Goal: Find specific page/section: Find specific page/section

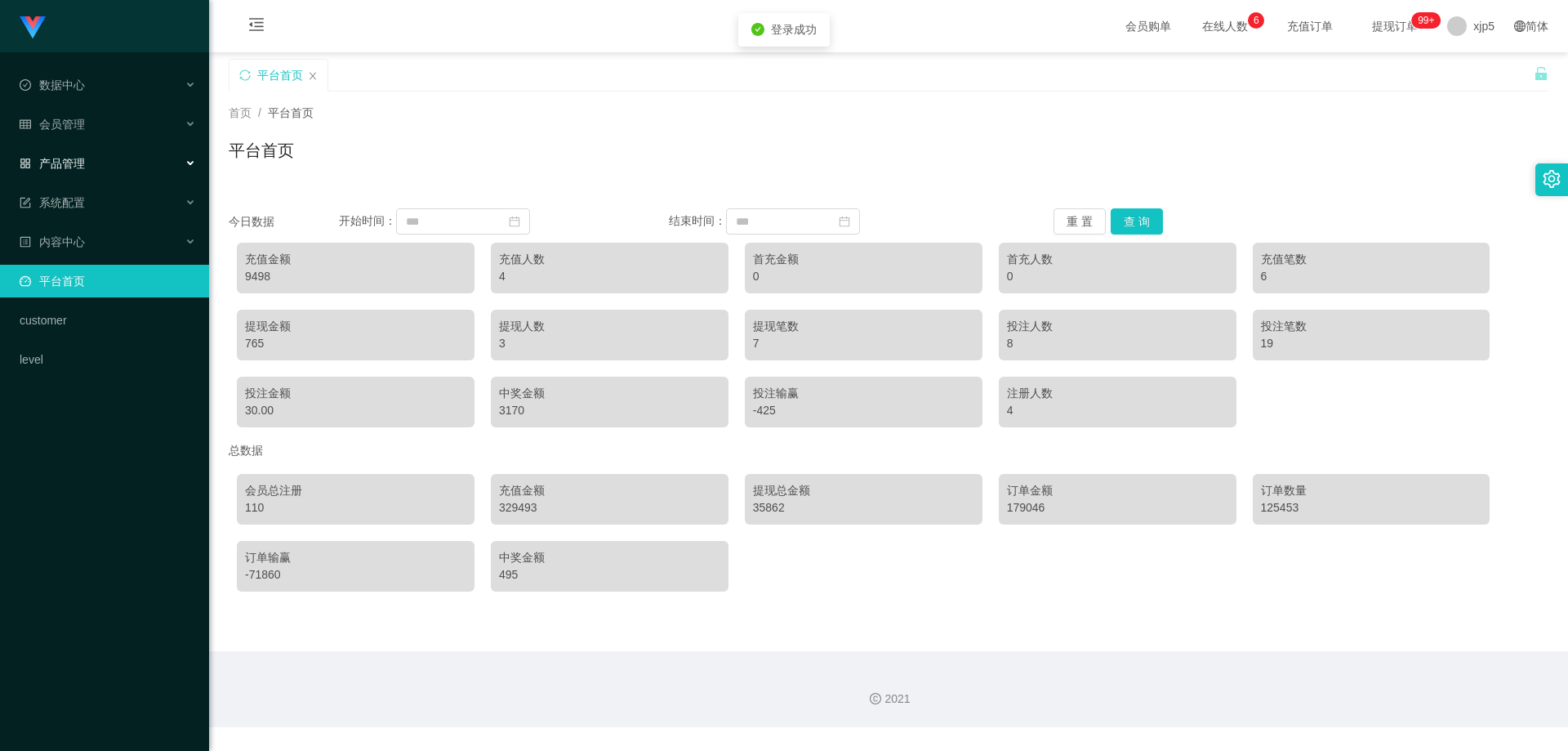
click at [87, 169] on div "产品管理" at bounding box center [104, 163] width 209 height 33
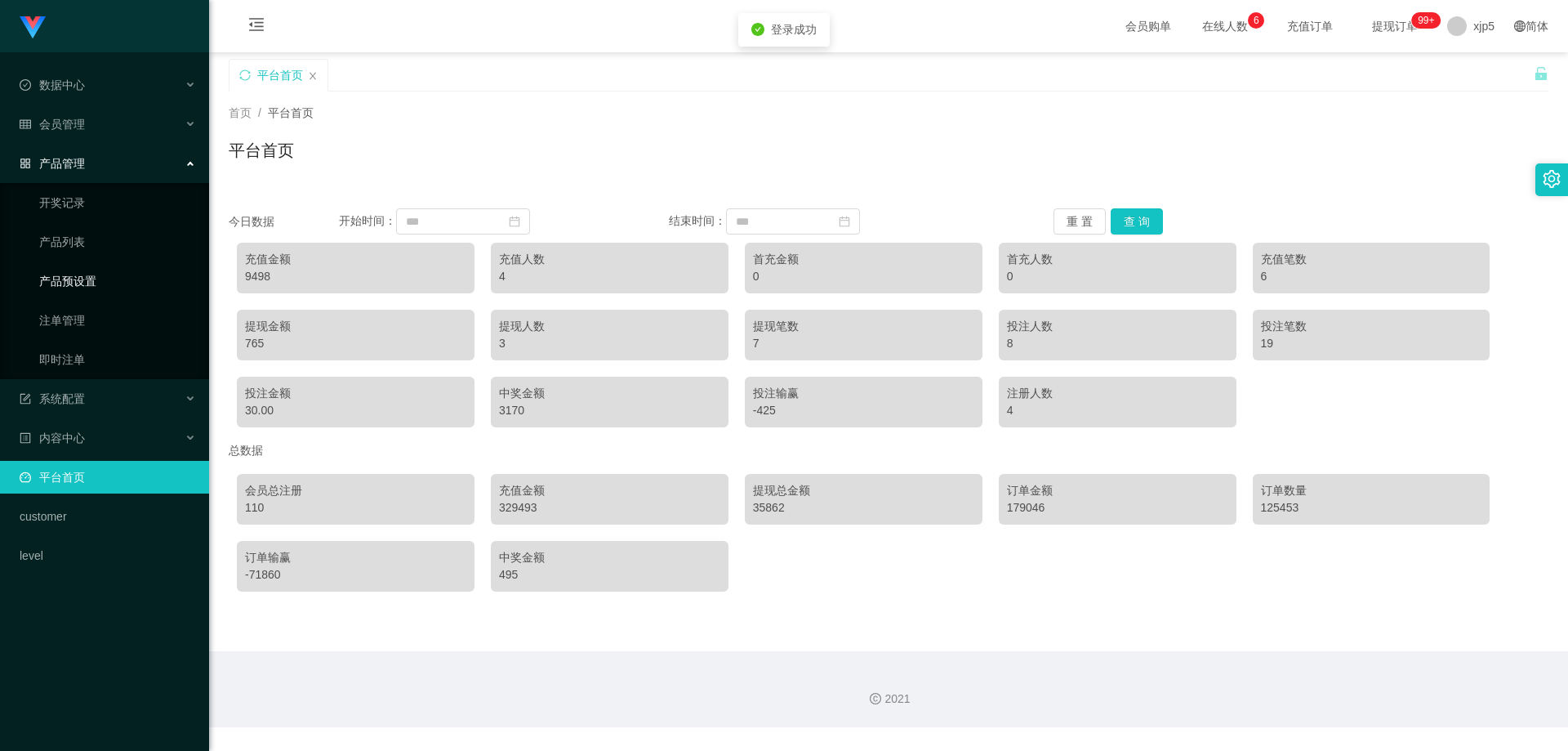
click at [88, 288] on link "产品预设置" at bounding box center [117, 282] width 157 height 33
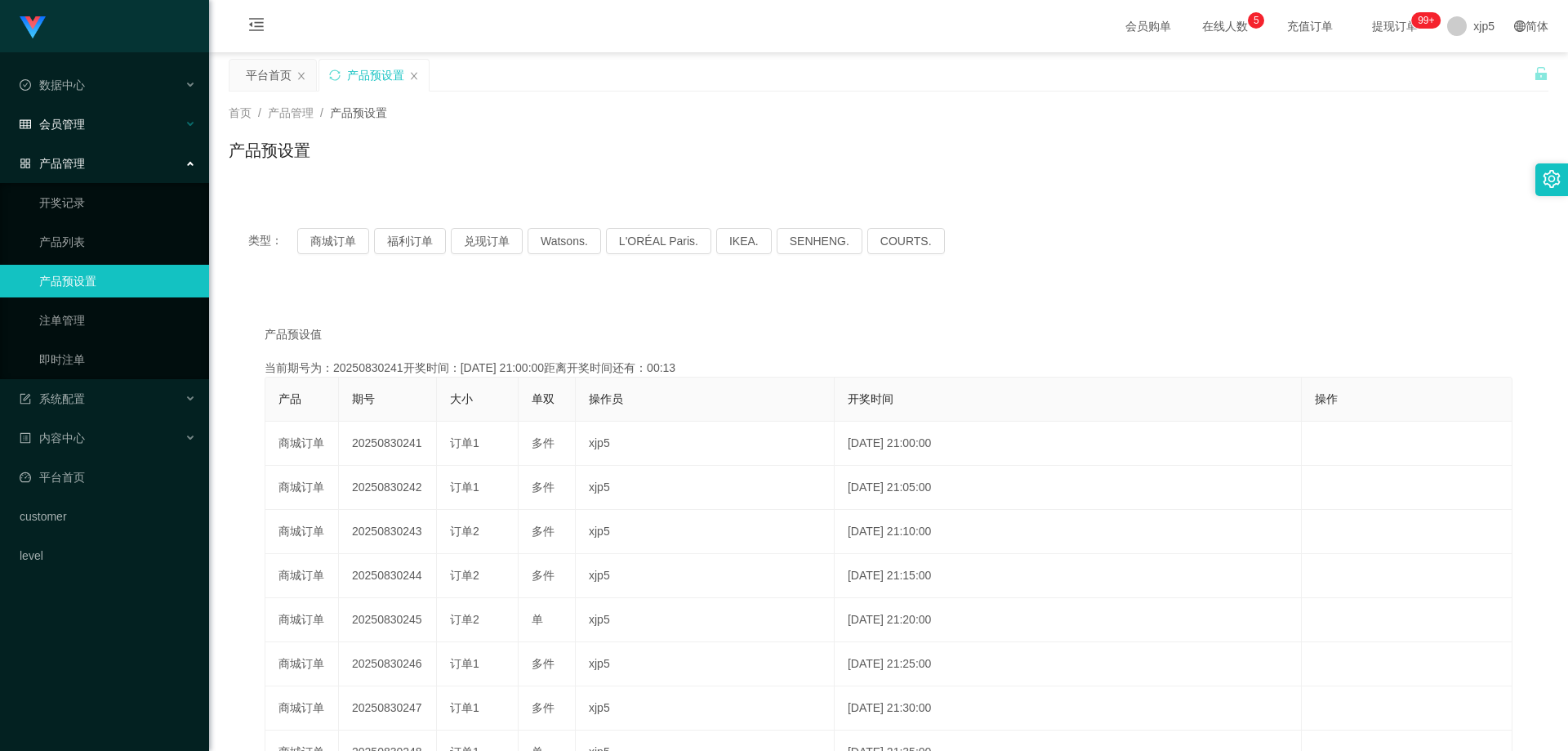
click at [87, 129] on div "会员管理" at bounding box center [104, 124] width 209 height 33
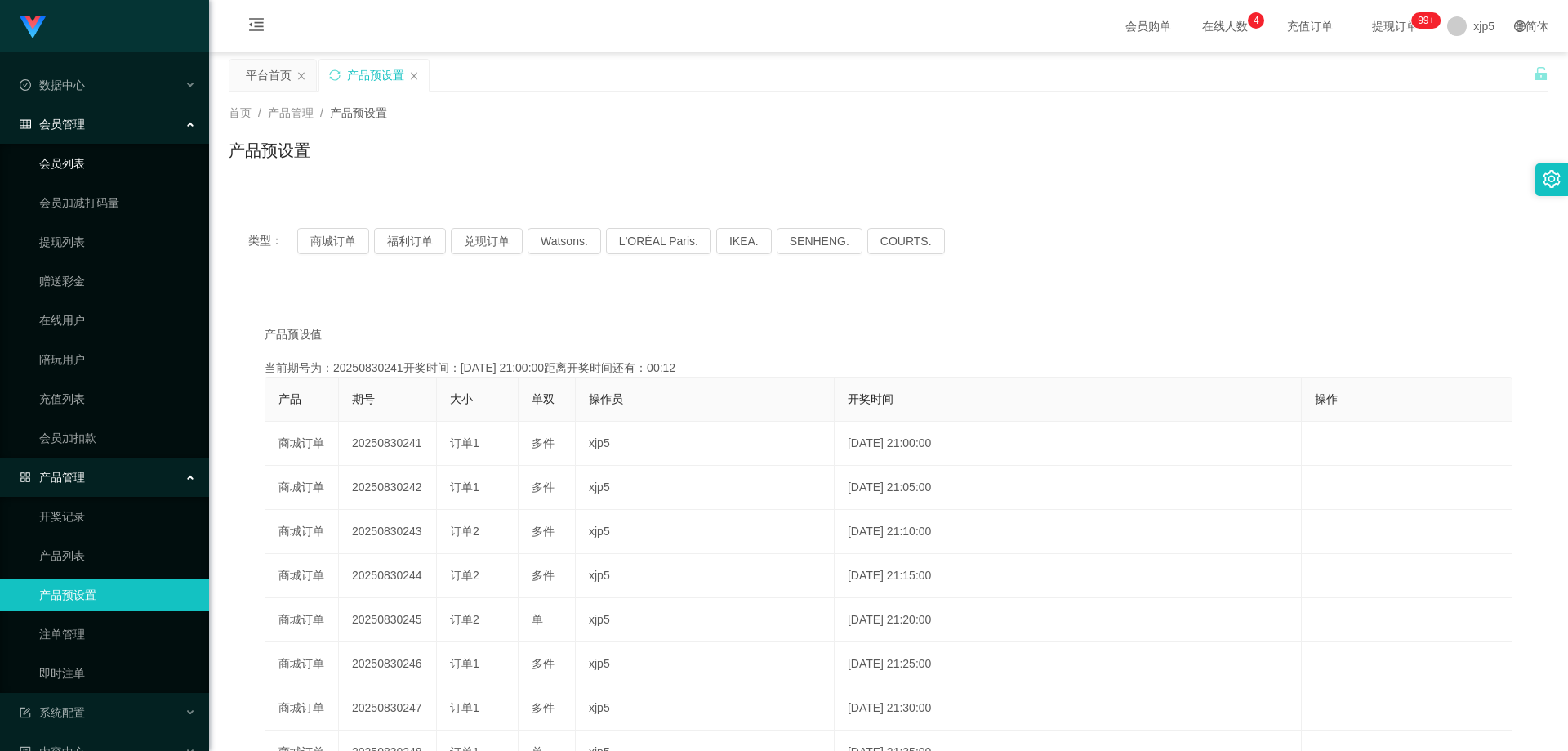
click at [89, 164] on link "会员列表" at bounding box center [117, 163] width 157 height 33
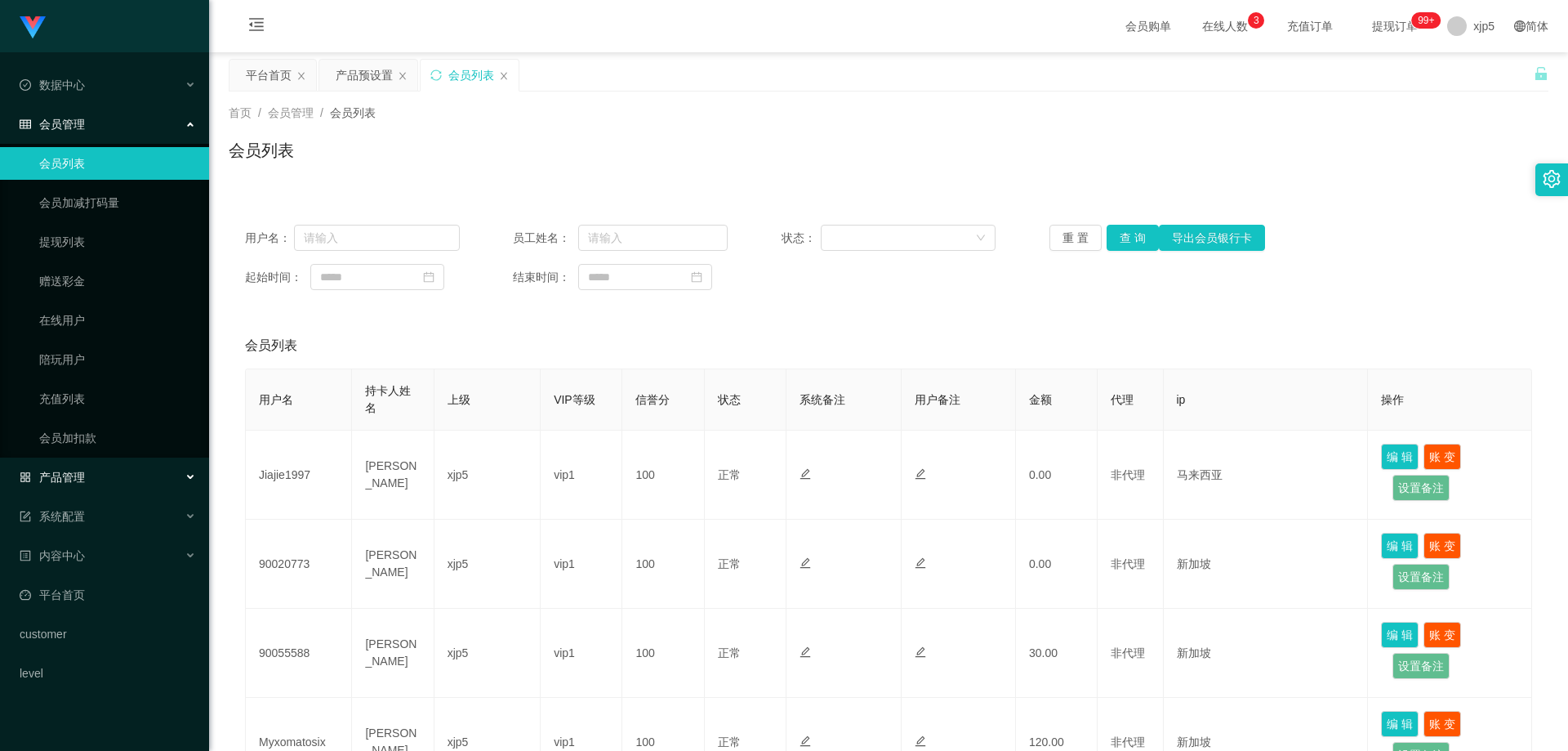
click at [116, 471] on div "产品管理" at bounding box center [104, 477] width 209 height 33
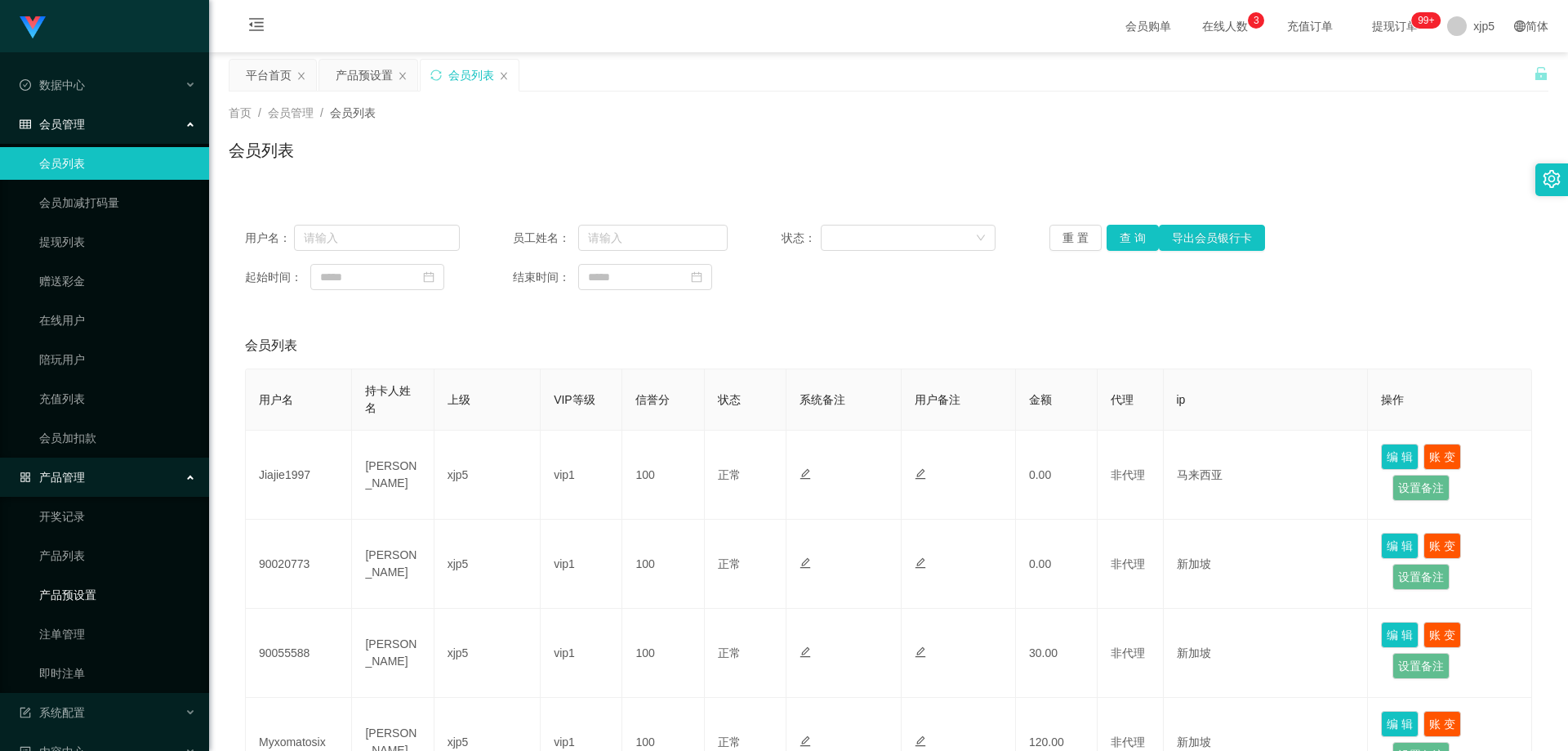
click at [105, 601] on link "产品预设置" at bounding box center [117, 595] width 157 height 33
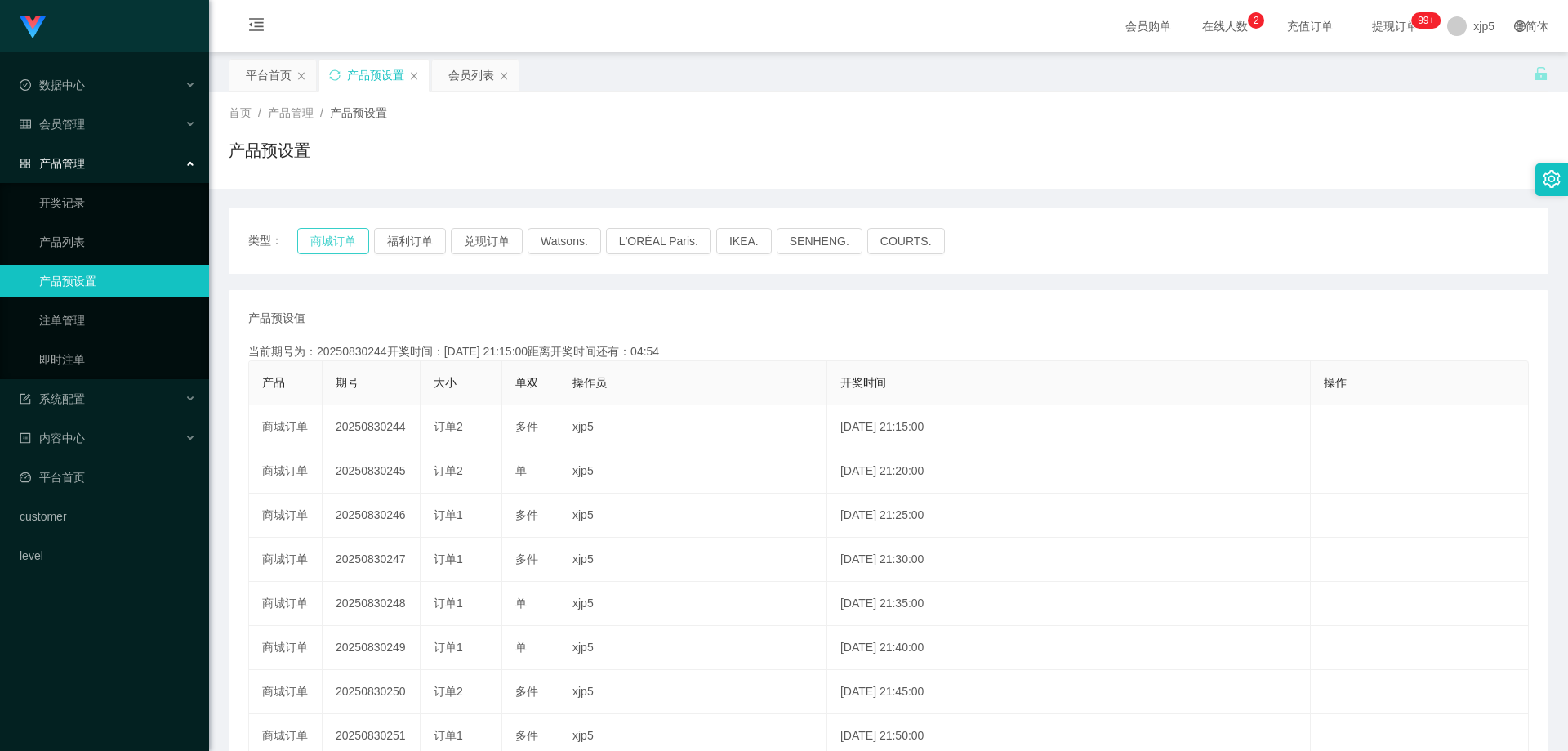
click at [322, 231] on button "商城订单" at bounding box center [333, 241] width 72 height 26
click at [394, 245] on button "福利订单" at bounding box center [410, 241] width 72 height 26
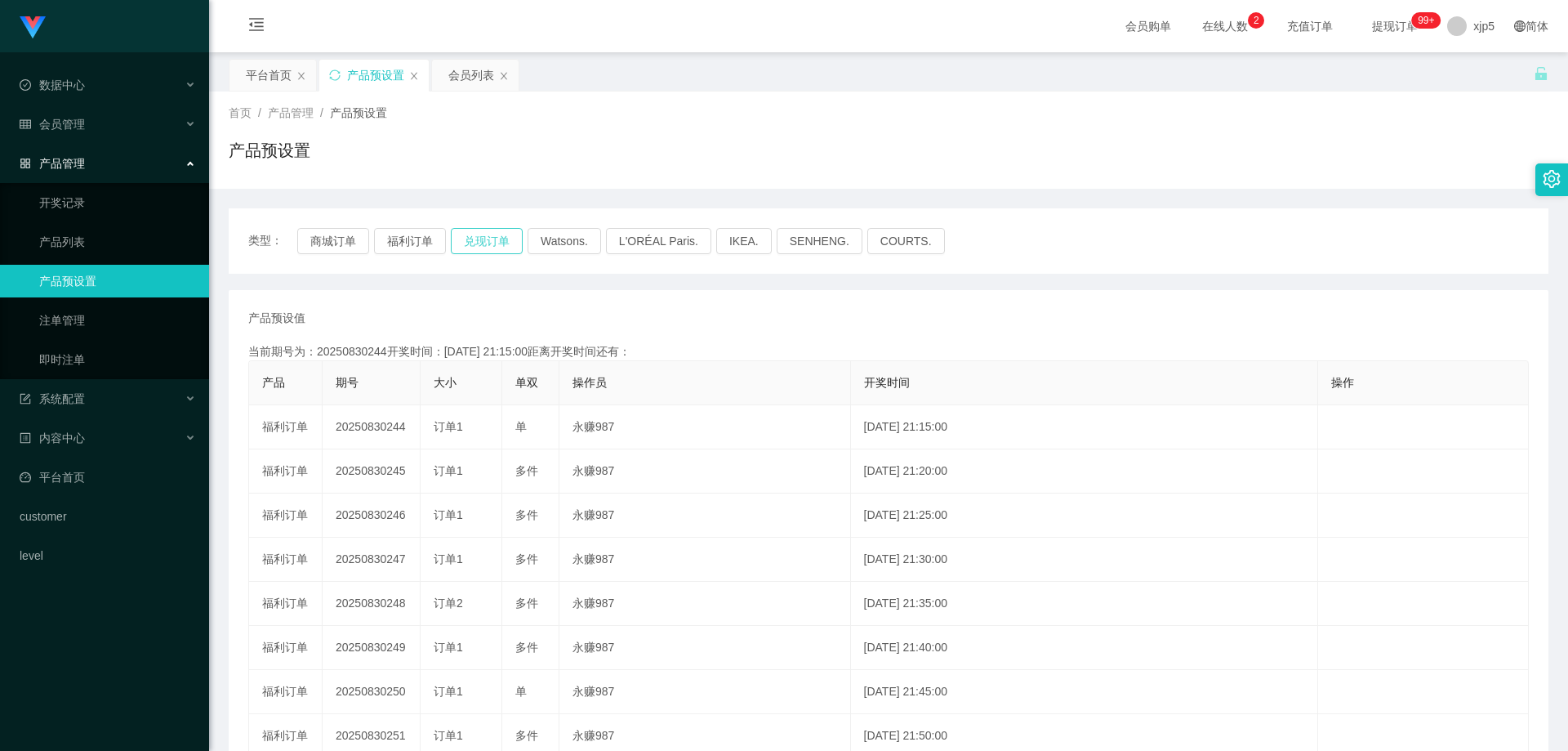
click at [464, 249] on button "兑现订单" at bounding box center [486, 241] width 72 height 26
click at [431, 248] on button "福利订单" at bounding box center [410, 241] width 72 height 26
click at [464, 250] on button "兑现订单" at bounding box center [486, 241] width 72 height 26
click at [427, 254] on button "福利订单" at bounding box center [410, 241] width 72 height 26
click at [335, 248] on button "商城订单" at bounding box center [333, 241] width 72 height 26
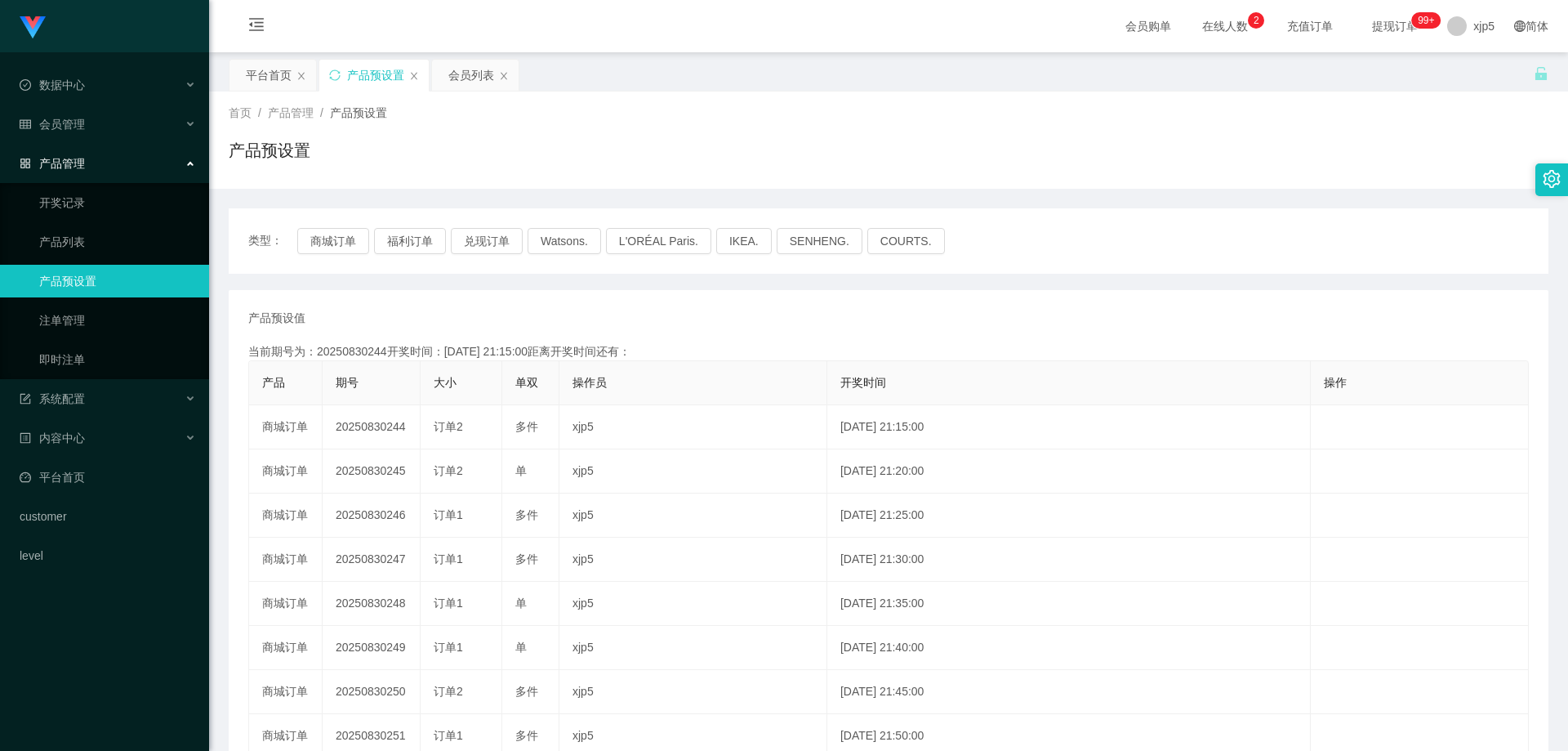
click at [388, 254] on div "类型： 商城订单 福利订单 兑现订单 Watsons. L'ORÉAL Paris. IKEA. [GEOGRAPHIC_DATA]. COURTS." at bounding box center [889, 241] width 1320 height 65
click at [471, 244] on button "兑现订单" at bounding box center [486, 241] width 72 height 26
click at [414, 244] on button "福利订单" at bounding box center [410, 241] width 72 height 26
drag, startPoint x: 1490, startPoint y: 0, endPoint x: 996, endPoint y: 30, distance: 494.9
click at [996, 30] on div "会员购单 在线人数 0 1 2 3 4 5 6 7 8 9 0 1 2 3 4 5 6 7 8 9 0 1 2 3 4 5 6 7 8 9 充值订单 提现订单…" at bounding box center [889, 26] width 1360 height 53
